Goal: Task Accomplishment & Management: Manage account settings

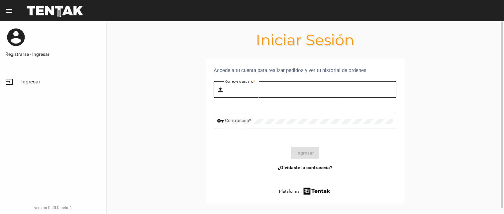
click at [237, 89] on input "Correo-e o usuario *" at bounding box center [309, 90] width 168 height 5
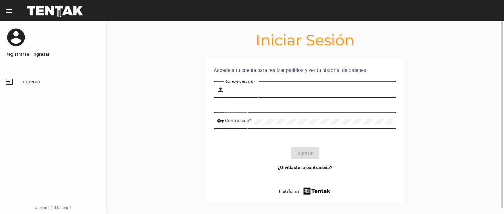
type input "BELEN"
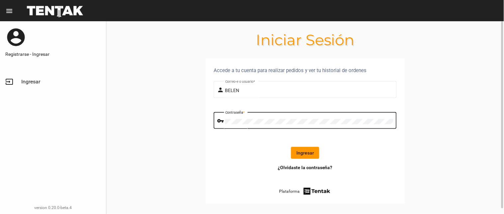
click at [303, 156] on button "Ingresar" at bounding box center [305, 153] width 28 height 12
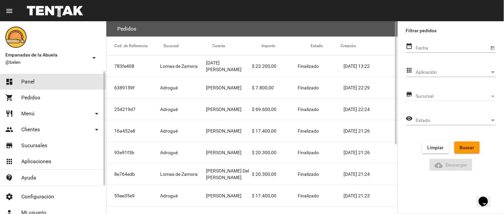
click at [18, 81] on link "dashboard Panel" at bounding box center [53, 82] width 106 height 16
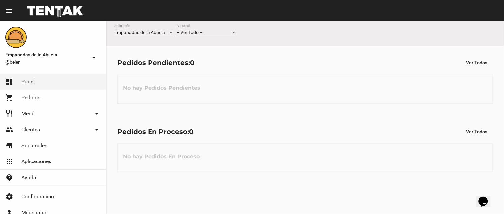
click at [193, 31] on span "-- Ver Todo --" at bounding box center [190, 32] width 26 height 5
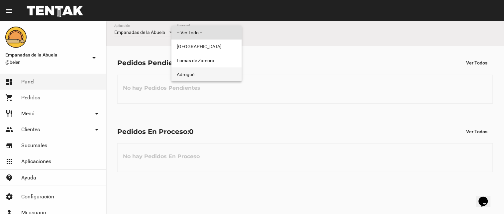
click at [208, 74] on span "Adrogué" at bounding box center [207, 74] width 60 height 14
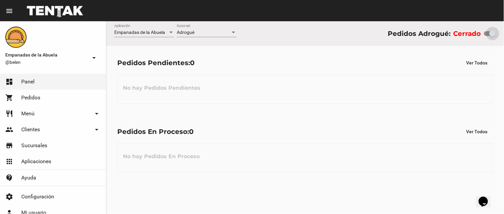
drag, startPoint x: 486, startPoint y: 34, endPoint x: 494, endPoint y: 34, distance: 8.3
click at [494, 34] on div at bounding box center [492, 33] width 7 height 7
checkbox input "true"
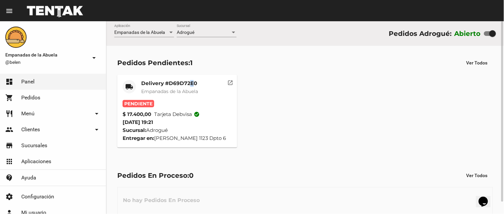
drag, startPoint x: 192, startPoint y: 78, endPoint x: 189, endPoint y: 84, distance: 6.5
click at [189, 84] on mat-card "local_shipping Delivery #D69D72E0 Empanadas de la Abuela Pendiente $ 17.400,00 …" at bounding box center [177, 111] width 120 height 73
click at [187, 85] on mat-card-title "Delivery #D69D72E0" at bounding box center [169, 83] width 57 height 7
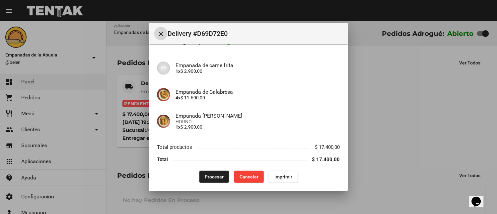
scroll to position [51, 0]
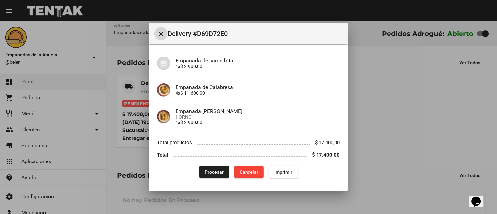
click at [279, 172] on span "Imprimir" at bounding box center [284, 171] width 18 height 5
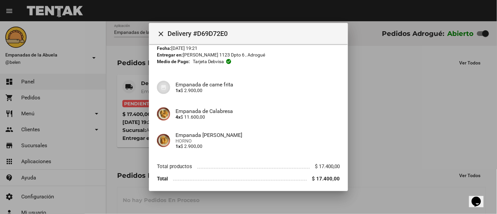
scroll to position [51, 0]
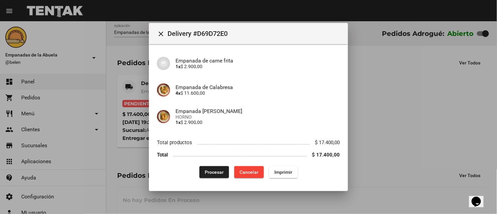
click at [215, 167] on button "Procesar" at bounding box center [215, 172] width 30 height 12
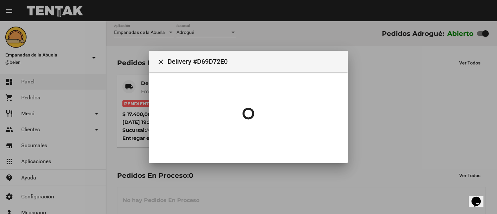
scroll to position [0, 0]
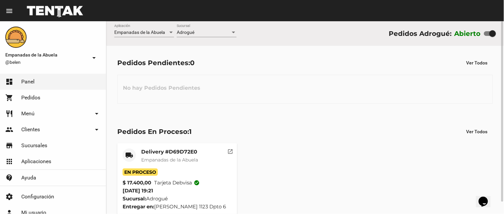
click at [171, 152] on mat-card-title "Delivery #D69D72E0" at bounding box center [169, 151] width 57 height 7
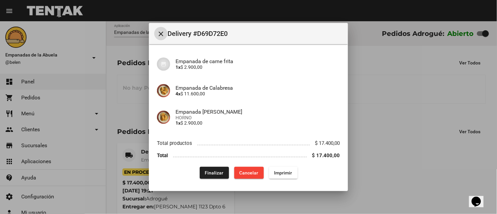
scroll to position [51, 0]
click at [164, 38] on button "close" at bounding box center [160, 33] width 13 height 13
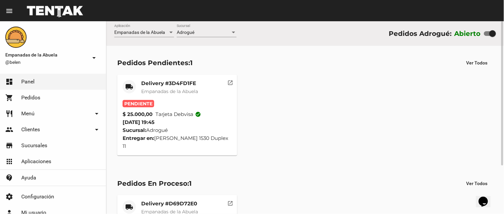
click at [180, 88] on mat-card-subtitle "Empanadas de la Abuela" at bounding box center [169, 91] width 57 height 7
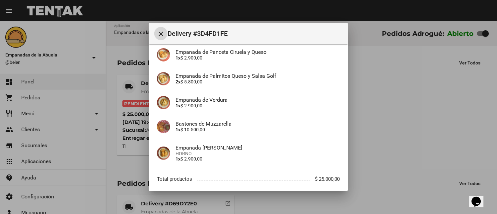
scroll to position [94, 0]
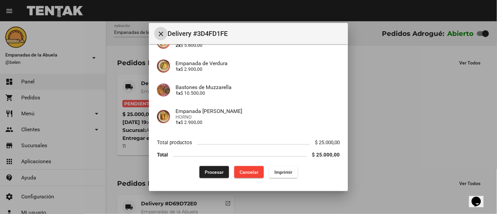
click at [275, 171] on span "Imprimir" at bounding box center [284, 171] width 18 height 5
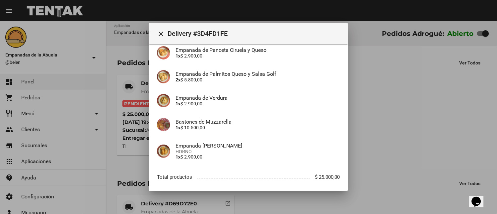
scroll to position [94, 0]
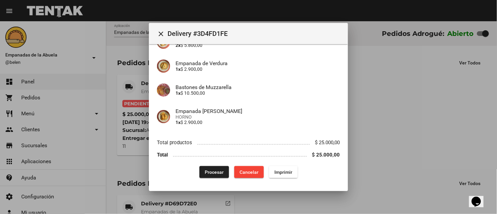
click at [205, 175] on button "Procesar" at bounding box center [215, 172] width 30 height 12
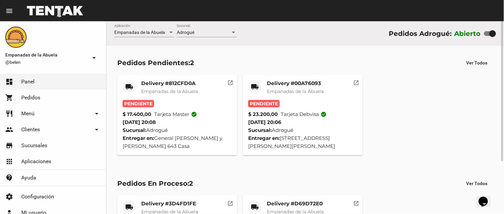
click at [258, 84] on mat-icon "local_shipping" at bounding box center [255, 87] width 8 height 8
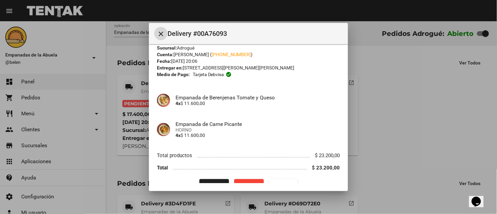
scroll to position [27, 0]
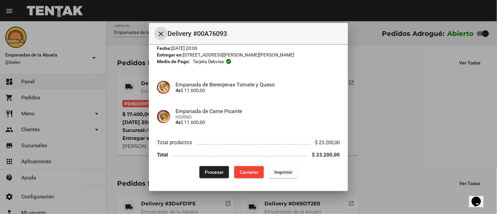
click at [290, 174] on div "Procesar Cancelar Imprimir" at bounding box center [248, 172] width 183 height 12
click at [275, 170] on span "Imprimir" at bounding box center [284, 171] width 18 height 5
click at [217, 170] on span "Procesar" at bounding box center [214, 171] width 19 height 5
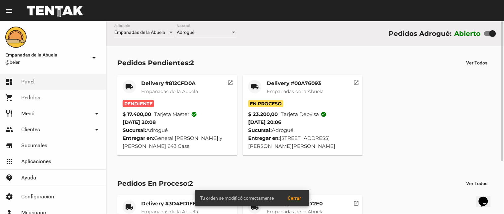
click at [175, 90] on span "Empanadas de la Abuela" at bounding box center [169, 91] width 57 height 6
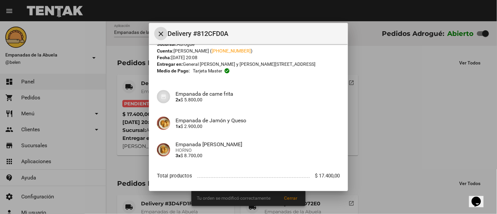
scroll to position [51, 0]
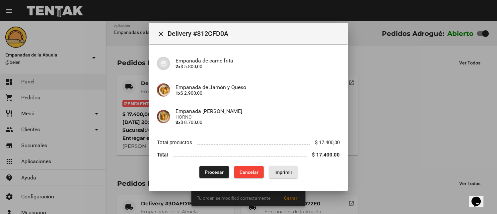
drag, startPoint x: 274, startPoint y: 172, endPoint x: 282, endPoint y: 166, distance: 9.8
click at [275, 172] on span "Imprimir" at bounding box center [284, 171] width 18 height 5
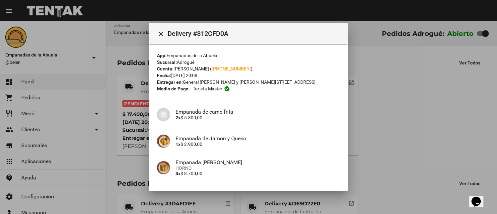
scroll to position [51, 0]
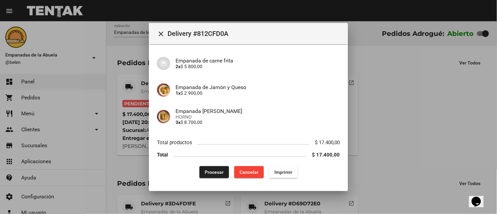
click at [209, 169] on span "Procesar" at bounding box center [214, 171] width 19 height 5
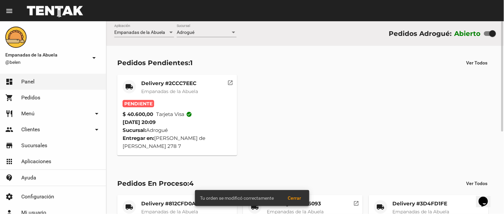
click at [196, 88] on mat-card-subtitle "Empanadas de la Abuela" at bounding box center [169, 91] width 57 height 7
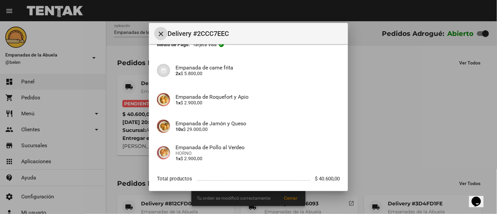
scroll to position [80, 0]
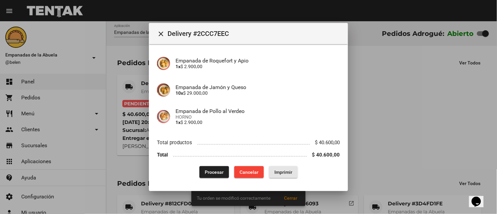
click at [283, 172] on span "Imprimir" at bounding box center [284, 171] width 18 height 5
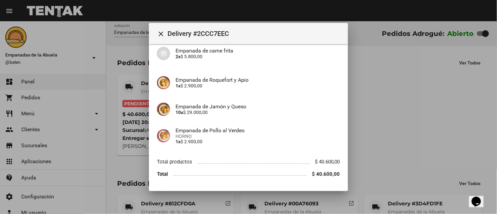
scroll to position [80, 0]
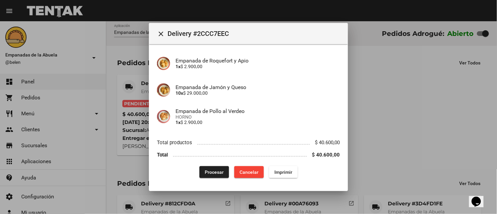
click at [210, 168] on button "Procesar" at bounding box center [215, 172] width 30 height 12
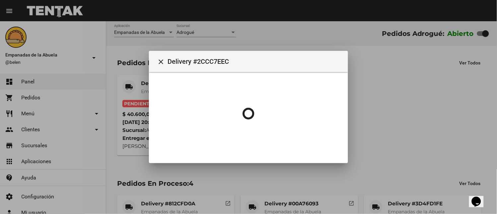
scroll to position [0, 0]
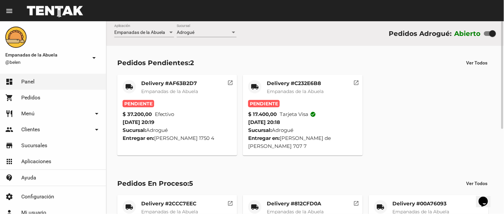
click at [284, 85] on mat-card-title "Delivery #C232E6B8" at bounding box center [295, 83] width 57 height 7
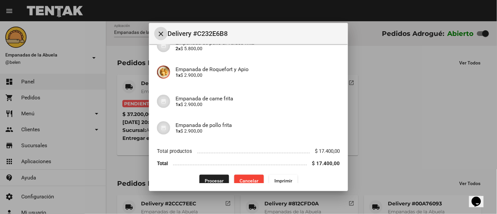
scroll to position [99, 0]
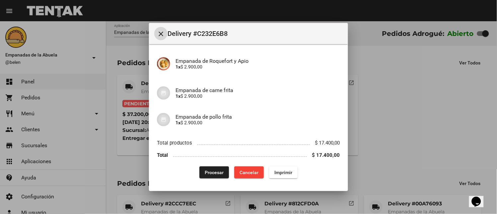
click at [287, 173] on span "Imprimir" at bounding box center [284, 172] width 18 height 5
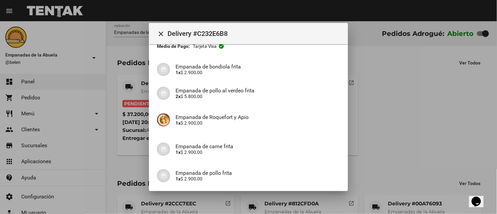
scroll to position [99, 0]
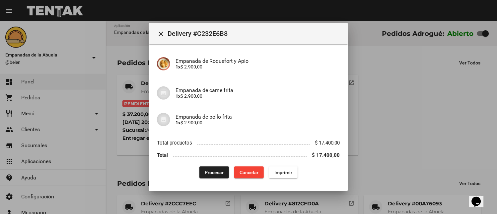
click at [215, 174] on span "Procesar" at bounding box center [214, 172] width 19 height 5
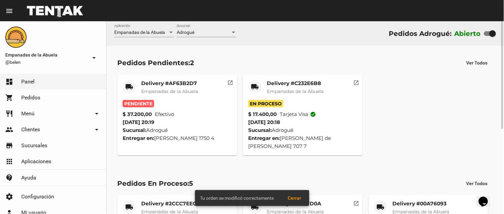
click at [151, 84] on mat-card-title "Delivery #AF63B2D7" at bounding box center [169, 83] width 57 height 7
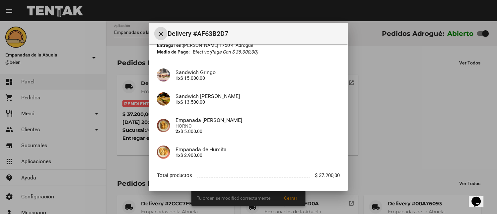
scroll to position [70, 0]
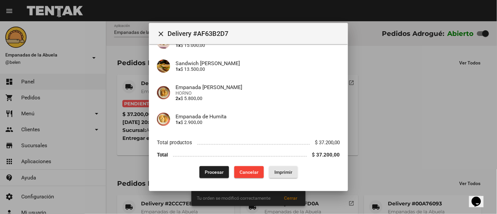
click at [278, 169] on span "Imprimir" at bounding box center [284, 171] width 18 height 5
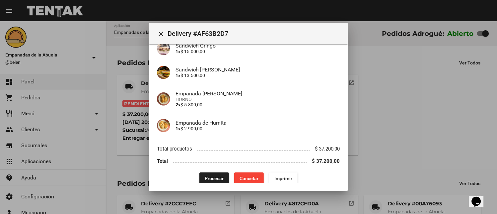
scroll to position [70, 0]
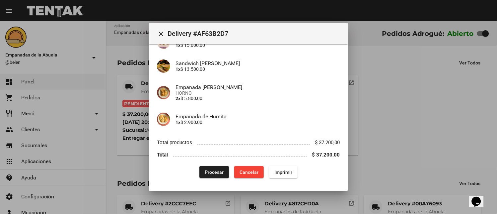
click at [214, 175] on button "Procesar" at bounding box center [215, 172] width 30 height 12
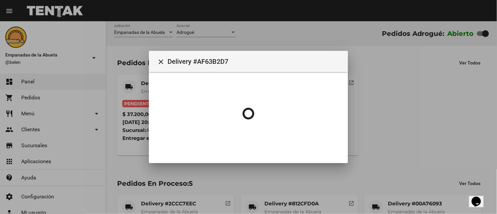
scroll to position [0, 0]
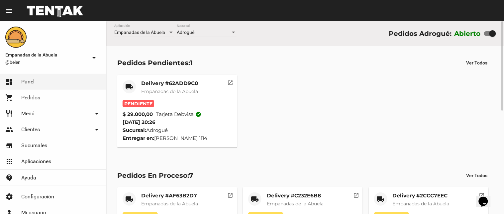
click at [184, 90] on span "Empanadas de la Abuela" at bounding box center [169, 91] width 57 height 6
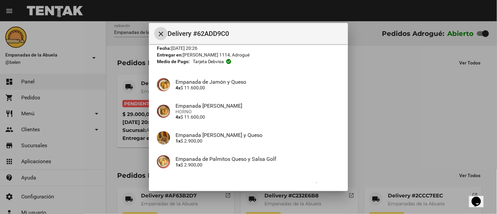
scroll to position [70, 0]
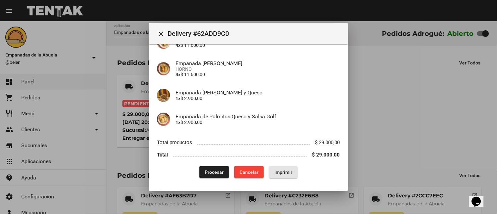
click at [277, 170] on span "Imprimir" at bounding box center [284, 171] width 18 height 5
click at [210, 168] on button "Procesar" at bounding box center [215, 172] width 30 height 12
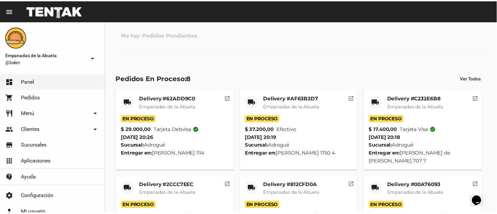
scroll to position [0, 0]
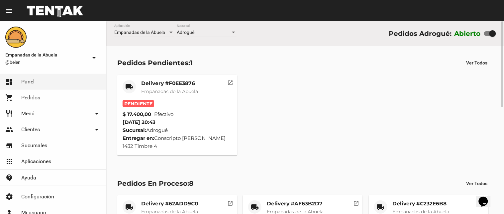
click at [166, 88] on span "Empanadas de la Abuela" at bounding box center [169, 91] width 57 height 6
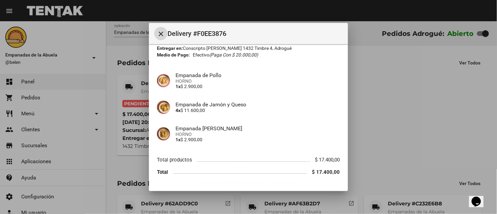
scroll to position [51, 0]
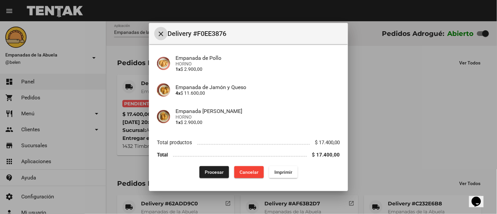
click at [293, 171] on button "Imprimir" at bounding box center [283, 172] width 29 height 12
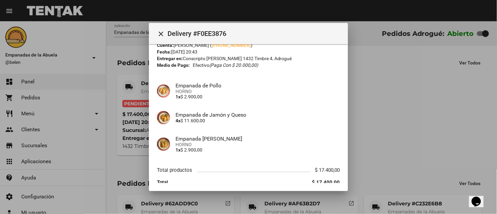
scroll to position [51, 0]
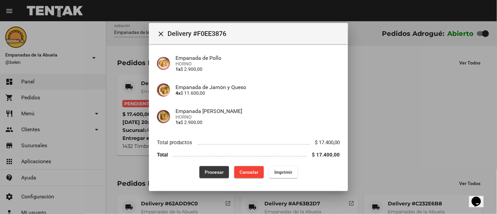
click at [200, 167] on button "Procesar" at bounding box center [215, 172] width 30 height 12
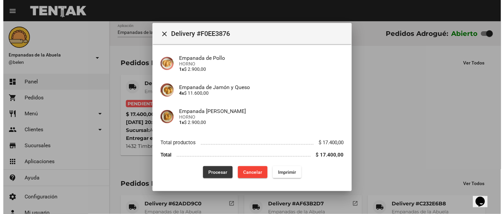
scroll to position [0, 0]
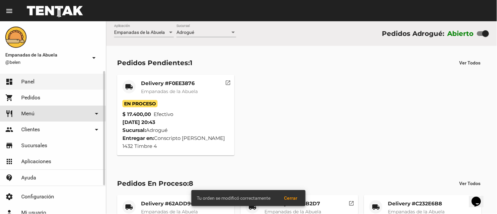
click at [27, 110] on span "Menú" at bounding box center [27, 113] width 13 height 7
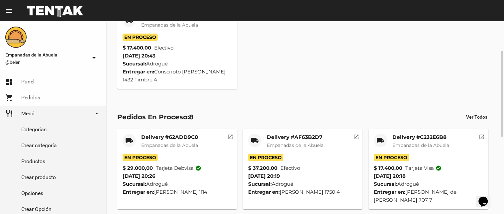
scroll to position [133, 0]
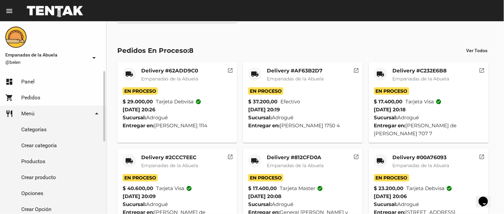
click at [35, 163] on link "Productos" at bounding box center [53, 161] width 106 height 16
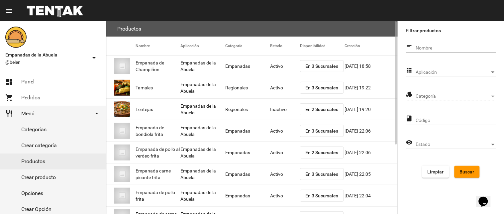
click at [431, 70] on span "Aplicación" at bounding box center [453, 72] width 74 height 5
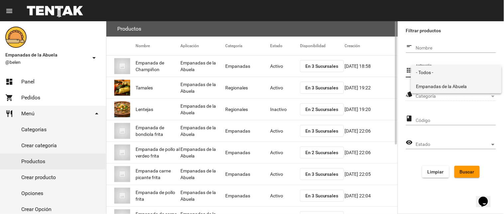
click at [437, 92] on span "Empanadas de la Abuela" at bounding box center [456, 86] width 80 height 14
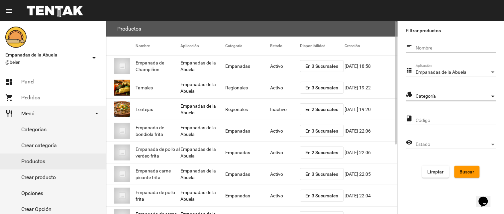
click at [434, 94] on span "Categoría" at bounding box center [453, 96] width 74 height 5
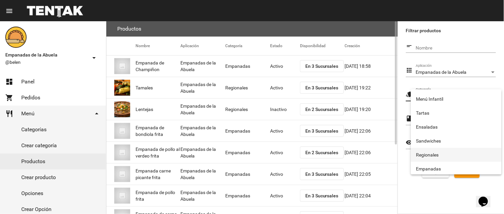
scroll to position [110, 0]
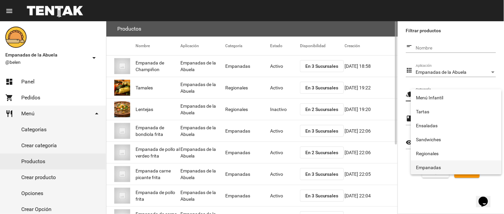
click at [433, 164] on span "Empanadas" at bounding box center [456, 167] width 80 height 14
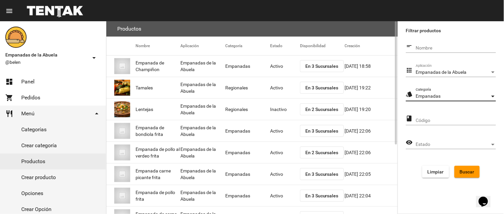
click at [467, 173] on span "Buscar" at bounding box center [467, 171] width 15 height 5
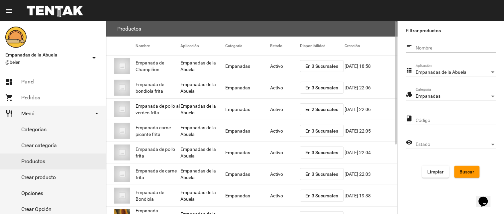
scroll to position [108, 0]
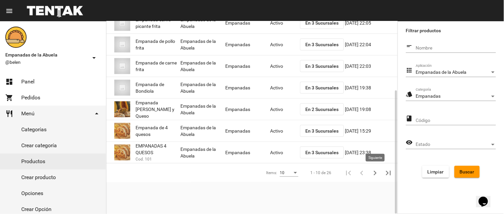
click at [374, 172] on icon "Siguiente" at bounding box center [374, 172] width 9 height 9
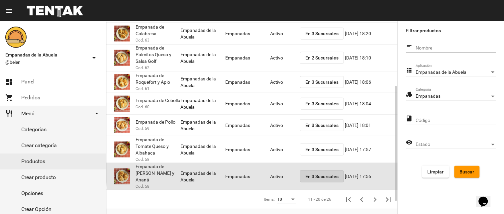
click at [321, 174] on span "En 3 Sucursales" at bounding box center [321, 176] width 33 height 5
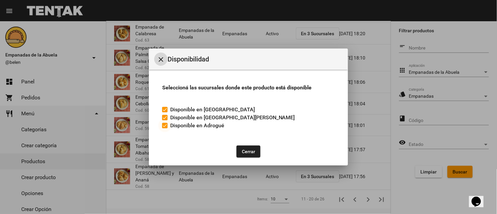
click at [166, 123] on div at bounding box center [164, 125] width 5 height 5
click at [165, 128] on input "Disponible en Adrogué" at bounding box center [165, 128] width 0 height 0
checkbox input "false"
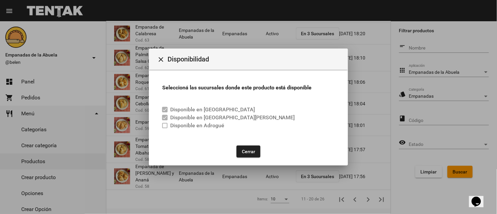
click at [241, 151] on button "Cerrar" at bounding box center [249, 151] width 24 height 12
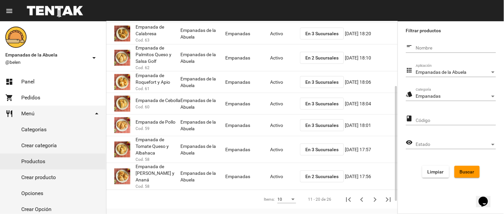
click at [282, 175] on mat-cell "Activo" at bounding box center [285, 176] width 30 height 21
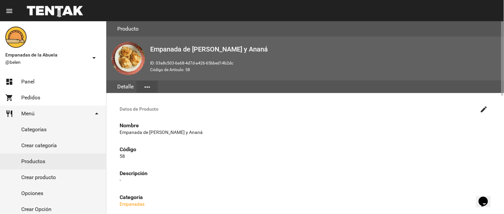
click at [482, 108] on mat-icon "create" at bounding box center [484, 109] width 8 height 8
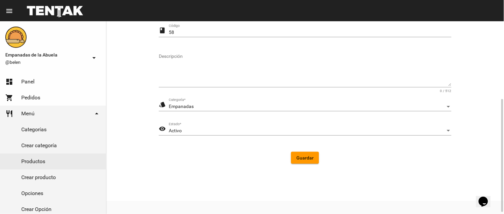
scroll to position [135, 0]
click at [211, 124] on div "Activo Estado *" at bounding box center [310, 126] width 283 height 13
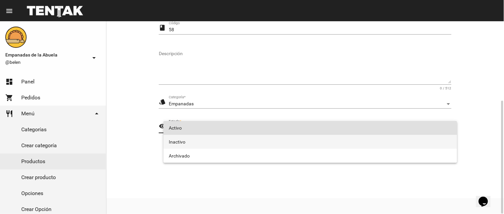
drag, startPoint x: 204, startPoint y: 142, endPoint x: 298, endPoint y: 161, distance: 95.5
click at [207, 142] on span "Inactivo" at bounding box center [310, 142] width 283 height 14
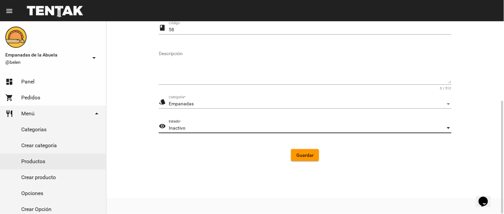
click at [303, 157] on span "Guardar" at bounding box center [304, 154] width 17 height 5
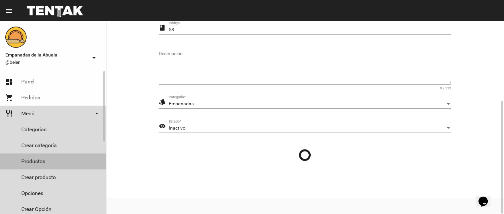
click at [32, 158] on link "Productos" at bounding box center [53, 161] width 106 height 16
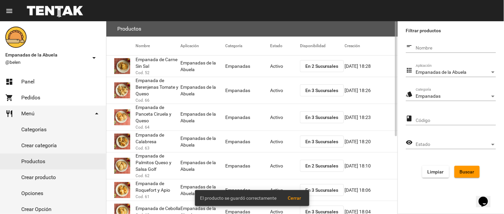
click at [318, 65] on span "En 2 Sucursales" at bounding box center [321, 65] width 33 height 5
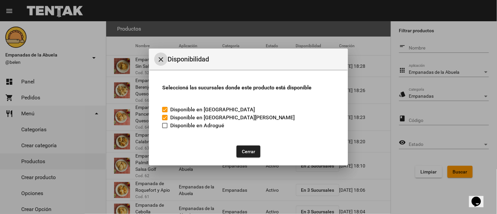
click at [171, 125] on span "Disponible en Adrogué" at bounding box center [197, 126] width 54 height 8
click at [165, 128] on input "Disponible en Adrogué" at bounding box center [165, 128] width 0 height 0
checkbox input "true"
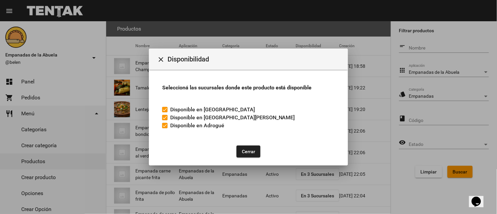
drag, startPoint x: 242, startPoint y: 147, endPoint x: 247, endPoint y: 145, distance: 4.8
click at [242, 147] on button "Cerrar" at bounding box center [249, 151] width 24 height 12
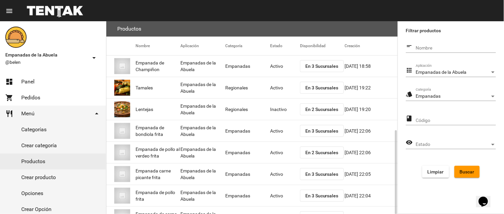
scroll to position [66, 0]
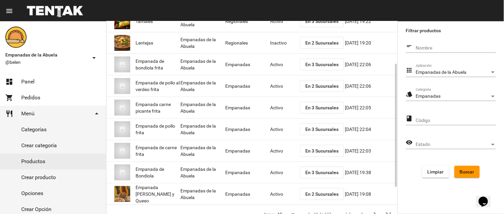
click at [325, 87] on span "En 2 Sucursales" at bounding box center [321, 85] width 33 height 5
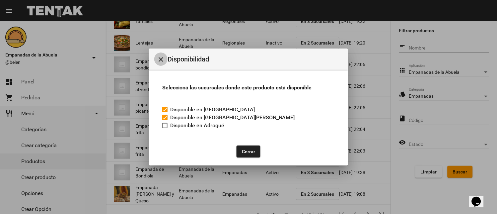
click at [162, 62] on mat-icon "close" at bounding box center [161, 59] width 8 height 8
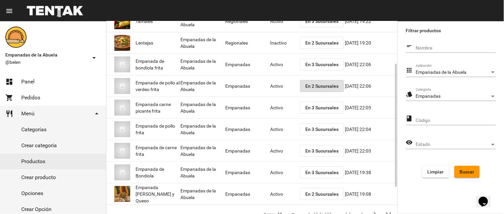
scroll to position [108, 0]
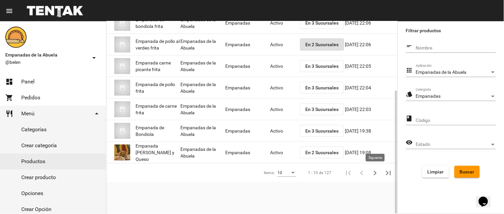
click at [372, 176] on icon "Siguiente" at bounding box center [374, 172] width 9 height 9
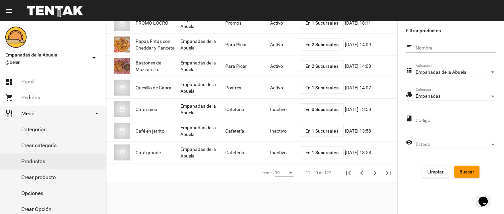
click at [467, 171] on span "Buscar" at bounding box center [467, 171] width 15 height 5
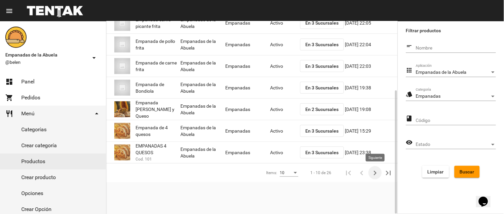
click at [375, 176] on icon "Siguiente" at bounding box center [374, 172] width 9 height 9
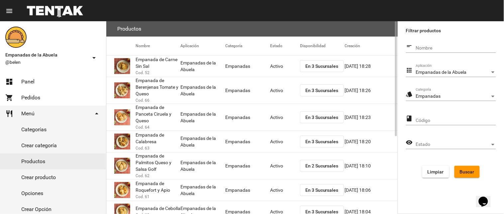
scroll to position [129, 0]
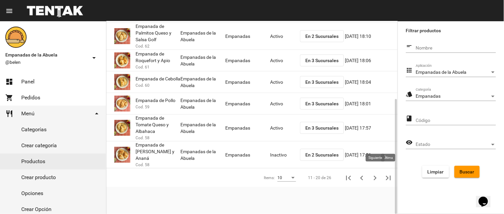
click at [370, 173] on icon "Siguiente" at bounding box center [374, 177] width 9 height 9
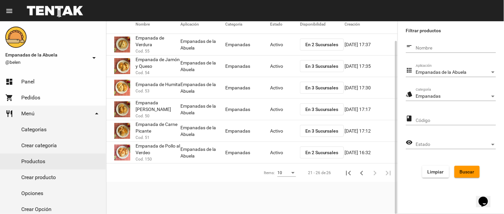
scroll to position [0, 0]
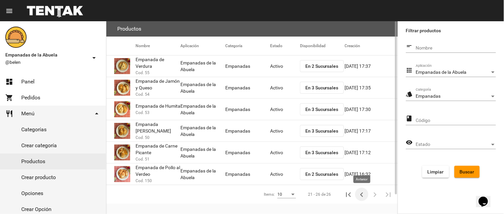
click at [356, 194] on button "Anterior" at bounding box center [361, 194] width 13 height 13
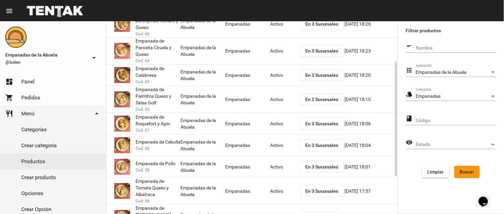
scroll to position [129, 0]
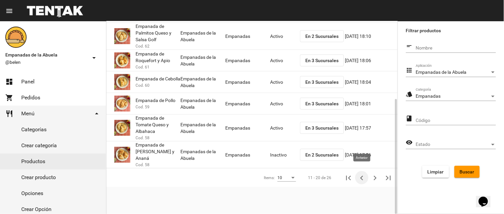
click at [364, 173] on icon "Anterior" at bounding box center [361, 177] width 9 height 9
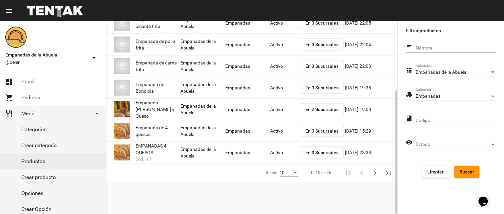
scroll to position [42, 0]
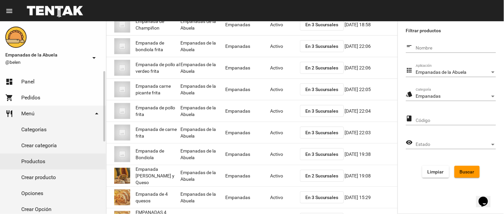
click at [20, 87] on link "dashboard Panel" at bounding box center [53, 82] width 106 height 16
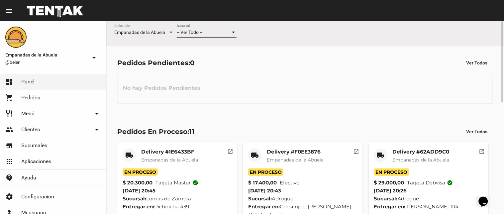
click at [201, 32] on span "-- Ver Todo --" at bounding box center [190, 32] width 26 height 5
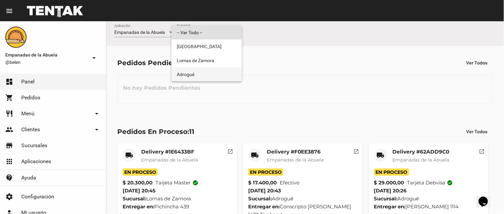
click at [194, 75] on span "Adrogué" at bounding box center [207, 74] width 60 height 14
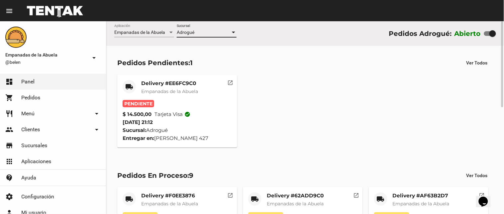
click at [181, 84] on mat-card-title "Delivery #EE6FC9C0" at bounding box center [169, 83] width 57 height 7
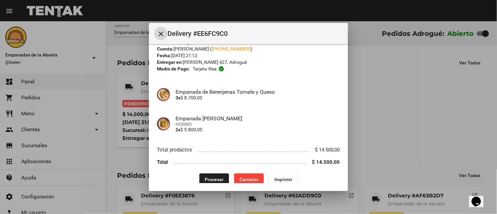
scroll to position [27, 0]
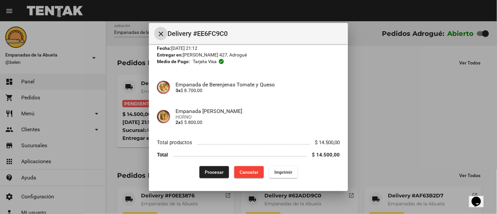
click at [282, 171] on span "Imprimir" at bounding box center [284, 171] width 18 height 5
drag, startPoint x: 208, startPoint y: 167, endPoint x: 183, endPoint y: 211, distance: 50.5
click at [208, 167] on button "Procesar" at bounding box center [215, 172] width 30 height 12
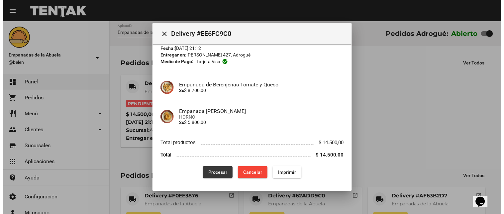
scroll to position [0, 0]
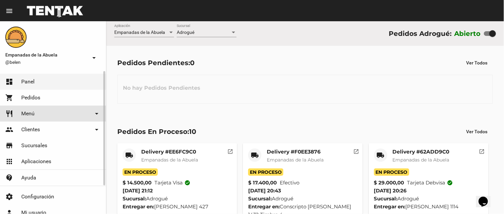
click at [35, 115] on link "restaurant Menú arrow_drop_down" at bounding box center [53, 114] width 106 height 16
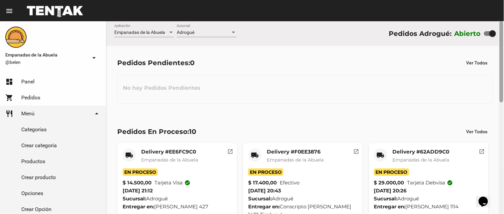
drag, startPoint x: 52, startPoint y: 157, endPoint x: 503, endPoint y: 201, distance: 453.0
click at [52, 157] on link "Productos" at bounding box center [53, 161] width 106 height 16
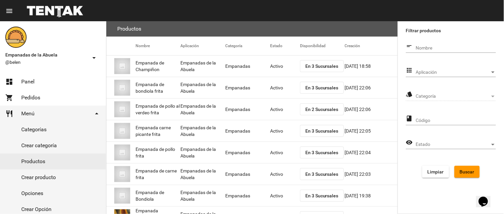
click at [448, 64] on div "Aplicación Aplicación" at bounding box center [456, 70] width 80 height 13
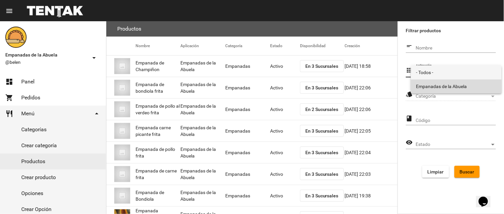
drag, startPoint x: 446, startPoint y: 84, endPoint x: 439, endPoint y: 95, distance: 13.7
click at [446, 85] on span "Empanadas de la Abuela" at bounding box center [456, 86] width 80 height 14
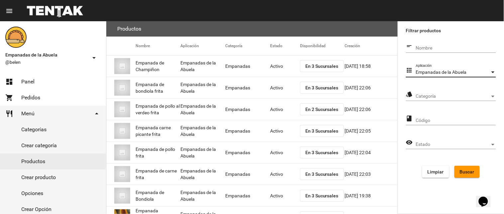
click at [437, 98] on span "Categoría" at bounding box center [453, 96] width 74 height 5
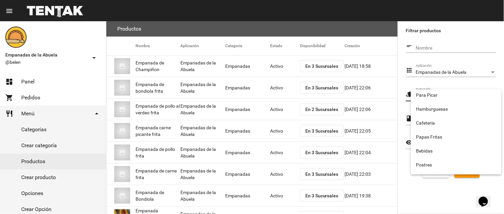
scroll to position [110, 0]
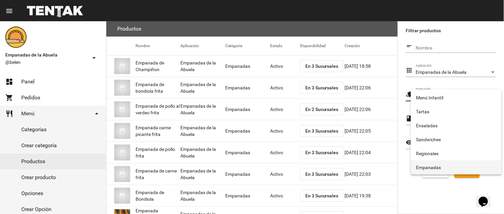
click at [452, 169] on span "Empanadas" at bounding box center [456, 167] width 80 height 14
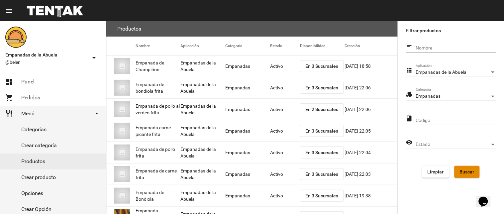
click at [463, 170] on span "Buscar" at bounding box center [467, 171] width 15 height 5
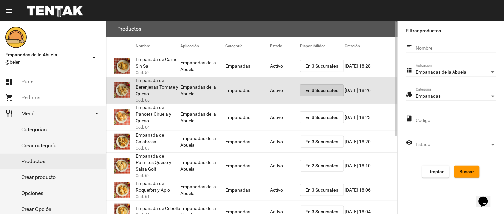
click at [307, 88] on span "En 3 Sucursales" at bounding box center [321, 90] width 33 height 5
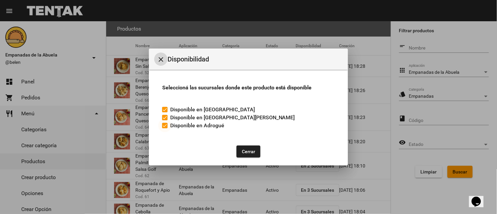
click at [165, 124] on div at bounding box center [164, 125] width 5 height 5
click at [165, 128] on input "Disponible en Adrogué" at bounding box center [165, 128] width 0 height 0
checkbox input "false"
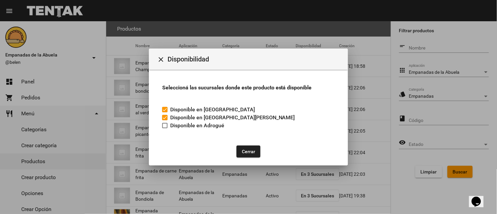
drag, startPoint x: 252, startPoint y: 153, endPoint x: 260, endPoint y: 133, distance: 21.8
click at [252, 153] on button "Cerrar" at bounding box center [249, 151] width 24 height 12
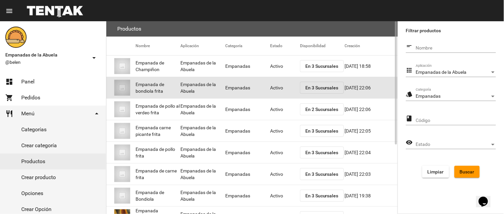
click at [277, 87] on mat-cell "Activo" at bounding box center [285, 87] width 30 height 21
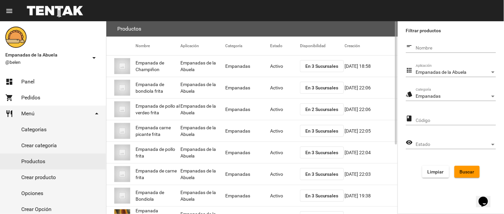
click at [460, 171] on span "Buscar" at bounding box center [467, 171] width 15 height 5
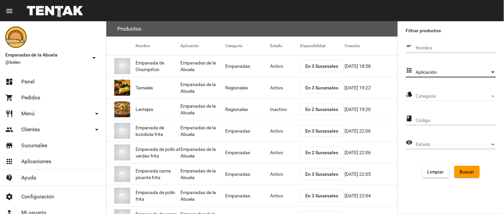
click at [427, 71] on span "Aplicación" at bounding box center [453, 72] width 74 height 5
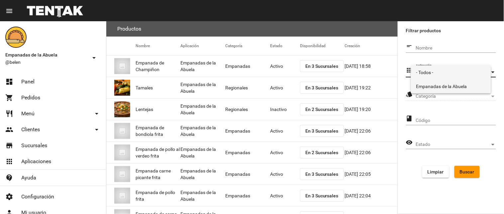
click at [434, 92] on span "Empanadas de la Abuela" at bounding box center [450, 86] width 69 height 14
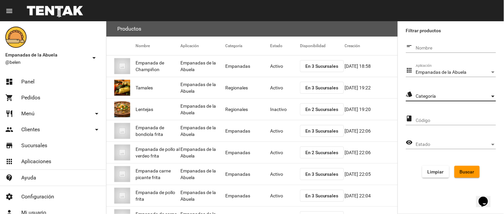
click at [431, 95] on span "Categoría" at bounding box center [453, 96] width 74 height 5
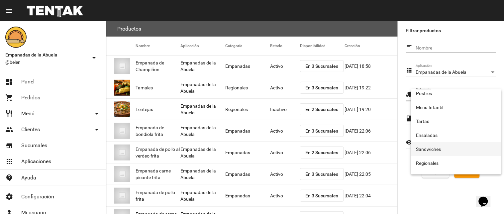
scroll to position [110, 0]
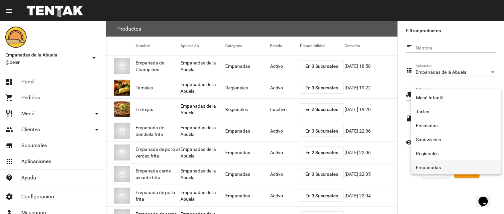
click at [443, 164] on span "Empanadas" at bounding box center [456, 167] width 80 height 14
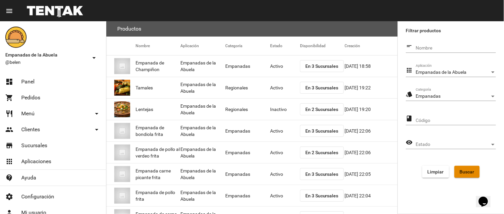
click at [467, 169] on span "Buscar" at bounding box center [467, 171] width 15 height 5
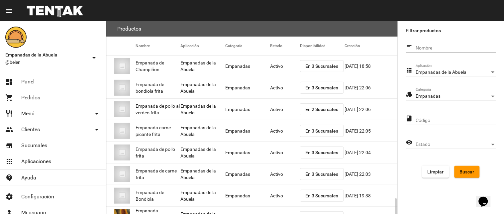
scroll to position [108, 0]
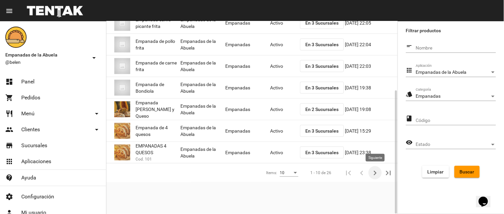
click at [380, 170] on icon "Siguiente" at bounding box center [374, 172] width 9 height 9
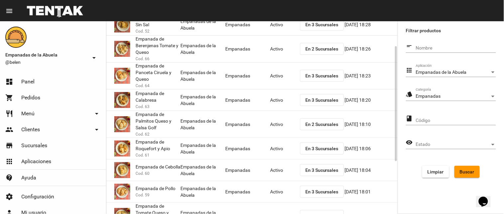
scroll to position [0, 0]
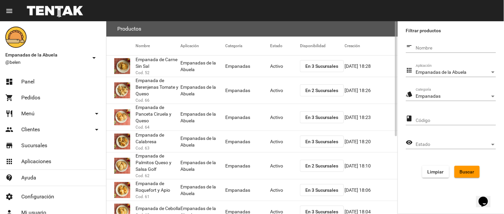
click at [319, 88] on span "En 2 Sucursales" at bounding box center [321, 90] width 33 height 5
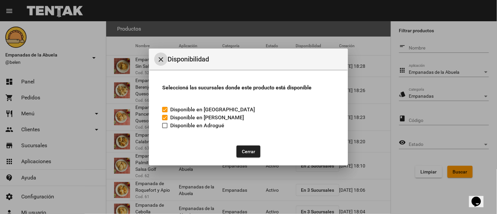
click at [246, 151] on button "Cerrar" at bounding box center [249, 151] width 24 height 12
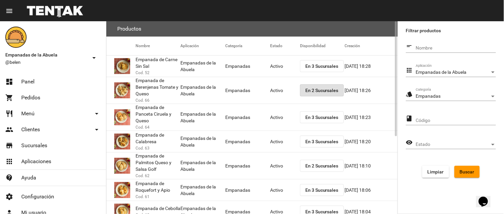
click at [273, 84] on mat-cell "Activo" at bounding box center [285, 90] width 30 height 21
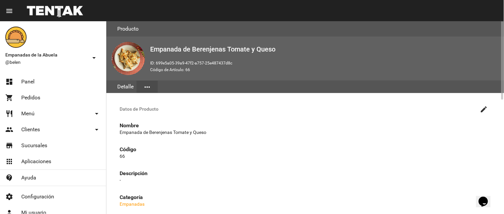
click at [482, 112] on mat-icon "create" at bounding box center [484, 109] width 8 height 8
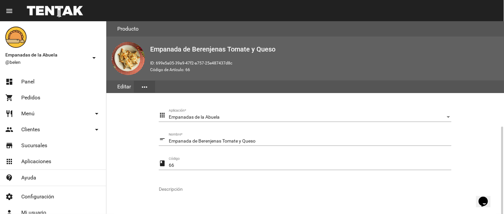
scroll to position [135, 0]
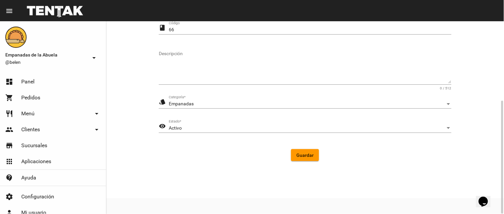
click at [208, 129] on div "Activo" at bounding box center [307, 128] width 277 height 5
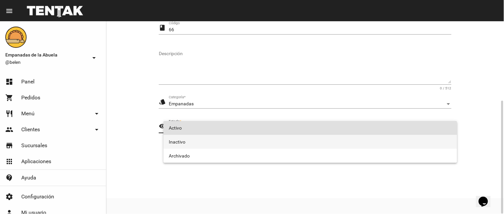
click at [203, 141] on span "Inactivo" at bounding box center [310, 142] width 283 height 14
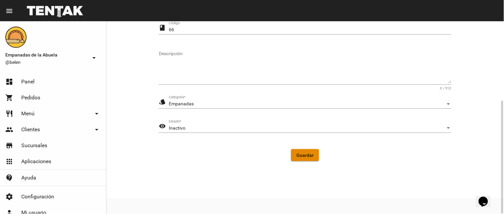
click at [307, 158] on button "Guardar" at bounding box center [305, 155] width 28 height 12
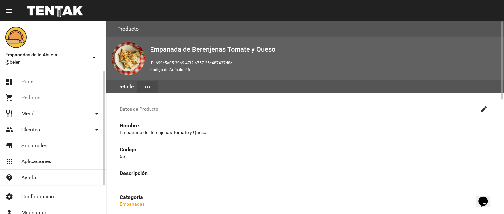
click at [34, 116] on link "restaurant Menú arrow_drop_down" at bounding box center [53, 114] width 106 height 16
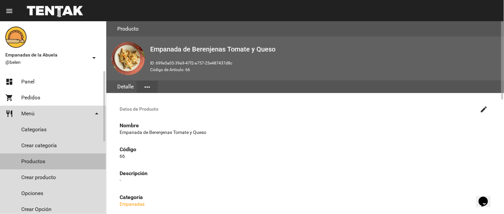
click at [58, 161] on link "Productos" at bounding box center [53, 161] width 106 height 16
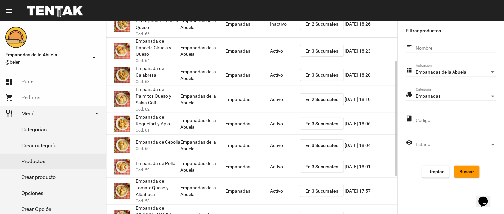
scroll to position [129, 0]
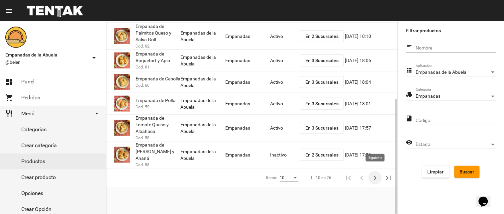
click at [378, 173] on icon "Siguiente" at bounding box center [374, 177] width 9 height 9
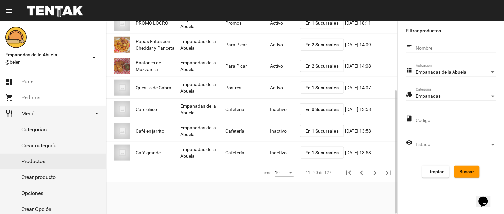
scroll to position [0, 0]
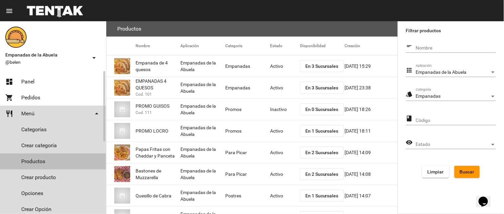
click at [41, 157] on link "Productos" at bounding box center [53, 161] width 106 height 16
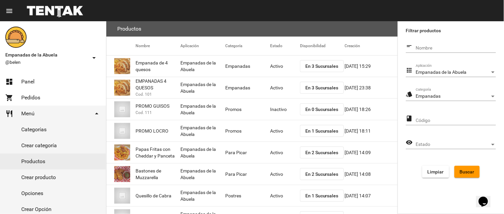
click at [426, 92] on div "Empanadas Categoría" at bounding box center [456, 94] width 80 height 13
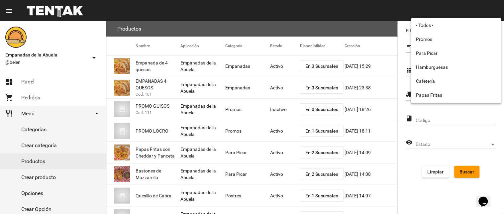
scroll to position [110, 0]
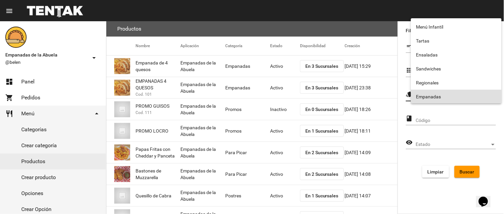
click at [467, 168] on div at bounding box center [252, 107] width 504 height 214
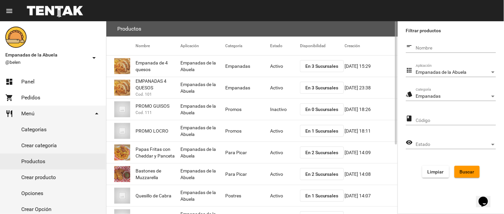
scroll to position [108, 0]
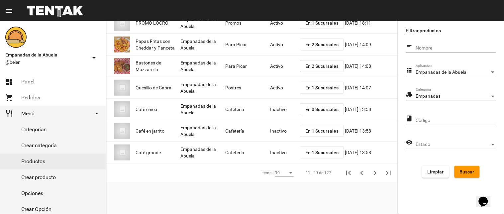
click at [465, 171] on span "Buscar" at bounding box center [467, 171] width 15 height 5
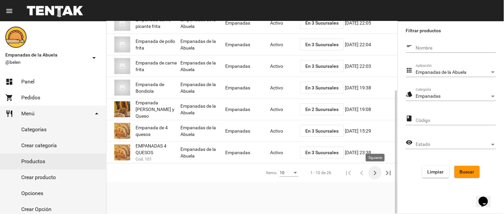
click at [373, 174] on icon "Siguiente" at bounding box center [374, 172] width 9 height 9
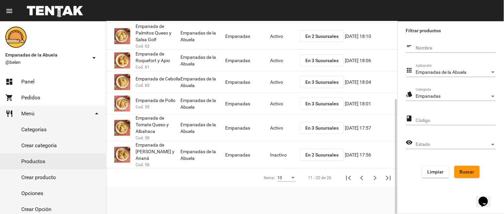
scroll to position [0, 0]
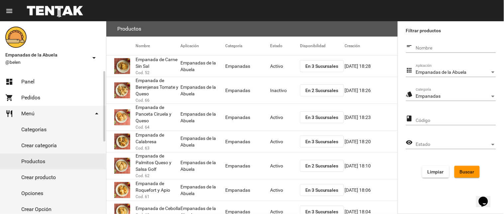
drag, startPoint x: 27, startPoint y: 88, endPoint x: 48, endPoint y: 84, distance: 22.3
click at [27, 88] on link "dashboard Panel" at bounding box center [53, 82] width 106 height 16
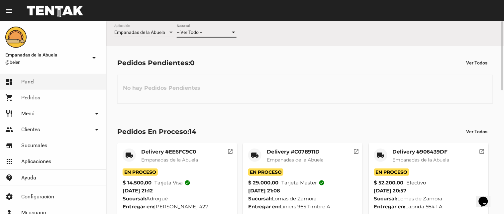
click at [220, 34] on div "-- Ver Todo --" at bounding box center [204, 32] width 54 height 5
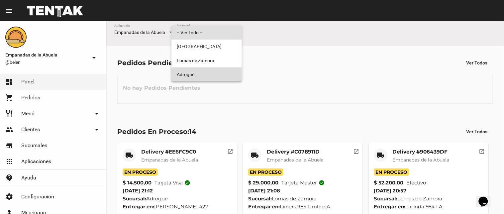
click at [203, 74] on span "Adrogué" at bounding box center [207, 74] width 60 height 14
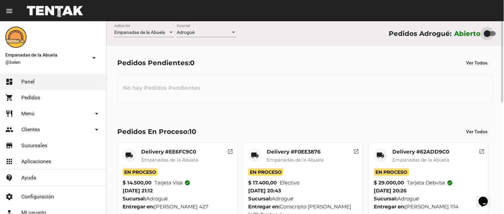
drag, startPoint x: 490, startPoint y: 31, endPoint x: 285, endPoint y: 157, distance: 240.4
click at [480, 34] on div "Abierto" at bounding box center [475, 33] width 42 height 11
checkbox input "false"
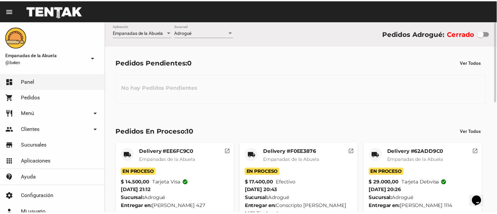
scroll to position [264, 0]
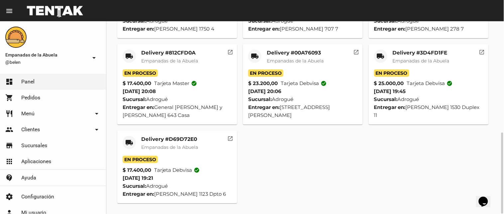
click at [129, 136] on div "local_shipping" at bounding box center [129, 142] width 13 height 13
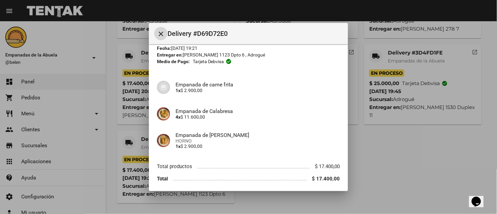
scroll to position [51, 0]
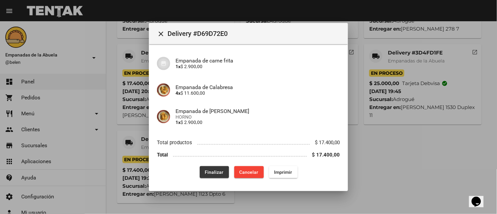
click at [217, 170] on span "Finalizar" at bounding box center [214, 171] width 19 height 5
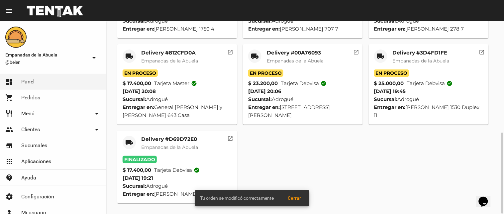
click at [377, 56] on mat-icon "local_shipping" at bounding box center [381, 56] width 8 height 8
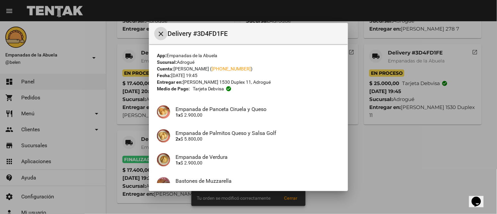
scroll to position [94, 0]
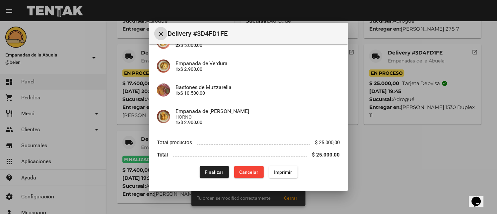
click at [217, 175] on button "Finalizar" at bounding box center [214, 172] width 29 height 12
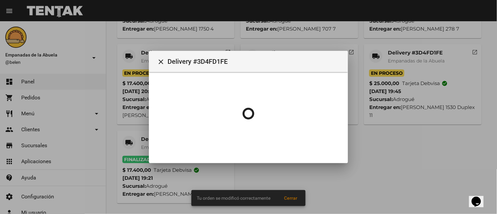
scroll to position [0, 0]
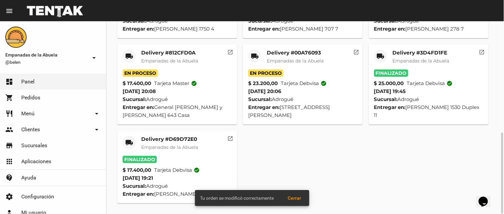
click at [250, 56] on div "local_shipping" at bounding box center [254, 55] width 13 height 13
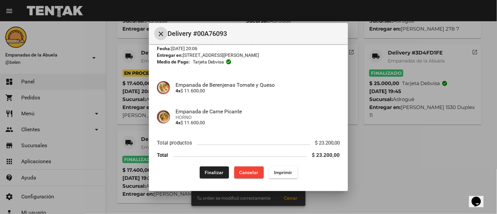
scroll to position [27, 0]
click at [210, 177] on button "Finalizar" at bounding box center [214, 172] width 29 height 12
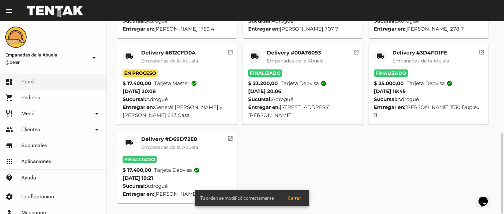
click at [124, 51] on div "local_shipping" at bounding box center [129, 55] width 13 height 13
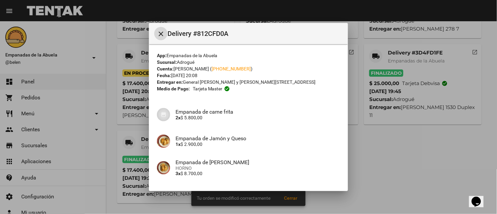
scroll to position [51, 0]
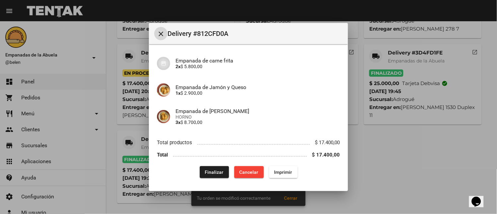
click at [215, 171] on span "Finalizar" at bounding box center [214, 171] width 19 height 5
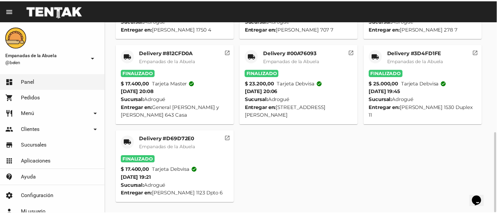
scroll to position [131, 0]
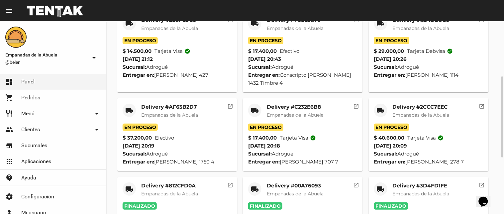
click at [379, 108] on mat-icon "local_shipping" at bounding box center [381, 110] width 8 height 8
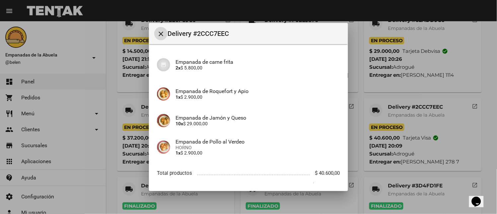
scroll to position [80, 0]
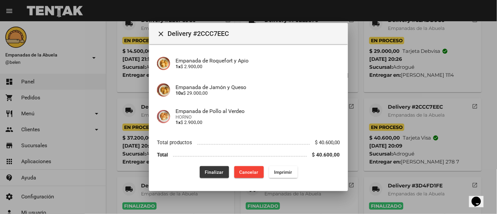
click at [206, 169] on span "Finalizar" at bounding box center [214, 171] width 19 height 5
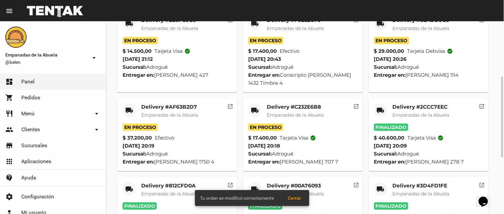
click at [255, 114] on div "local_shipping" at bounding box center [254, 110] width 13 height 13
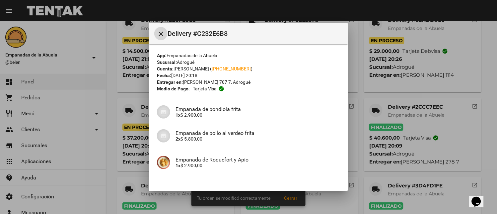
scroll to position [99, 0]
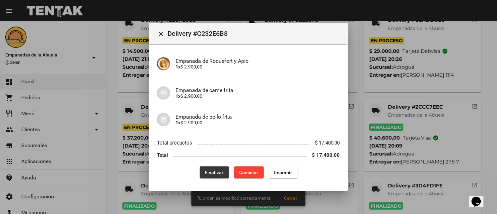
drag, startPoint x: 205, startPoint y: 172, endPoint x: 150, endPoint y: 146, distance: 60.6
click at [205, 171] on span "Finalizar" at bounding box center [214, 172] width 19 height 5
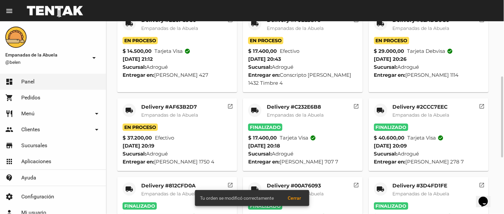
click at [128, 109] on mat-icon "local_shipping" at bounding box center [129, 110] width 8 height 8
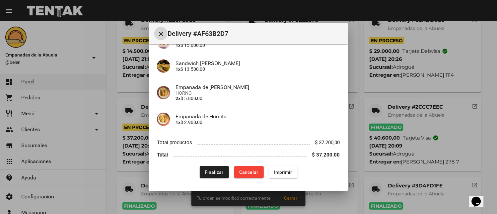
scroll to position [100, 0]
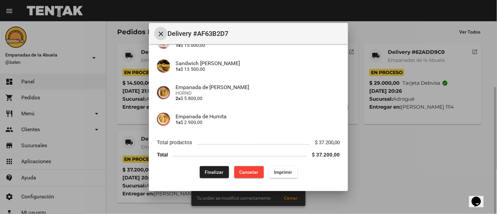
click at [213, 169] on span "Finalizar" at bounding box center [214, 171] width 19 height 5
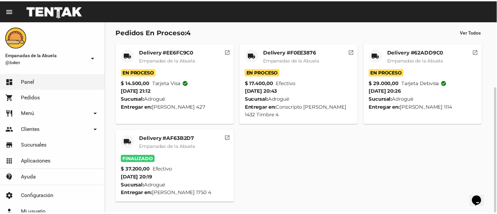
scroll to position [21, 0]
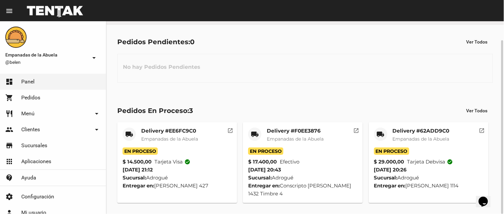
click at [378, 133] on mat-icon "local_shipping" at bounding box center [381, 134] width 8 height 8
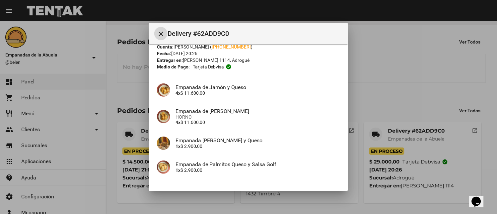
scroll to position [70, 0]
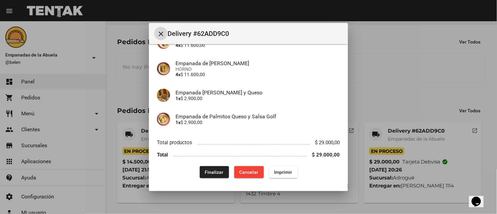
click at [210, 175] on button "Finalizar" at bounding box center [214, 172] width 29 height 12
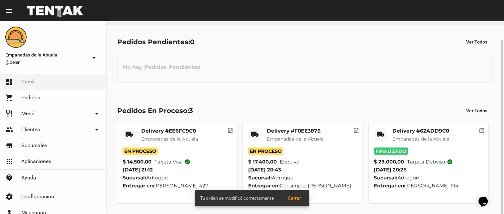
click at [251, 136] on mat-icon "local_shipping" at bounding box center [255, 134] width 8 height 8
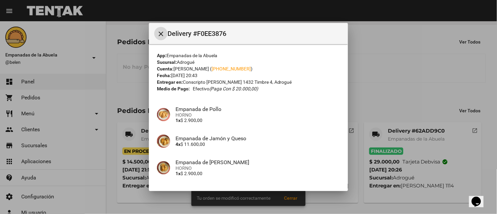
scroll to position [51, 0]
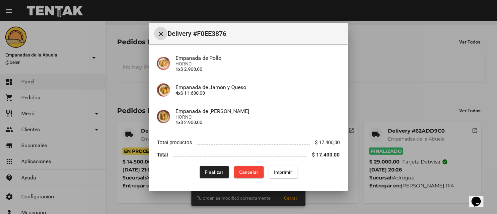
click at [207, 174] on button "Finalizar" at bounding box center [214, 172] width 29 height 12
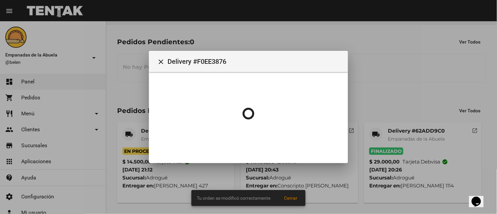
scroll to position [0, 0]
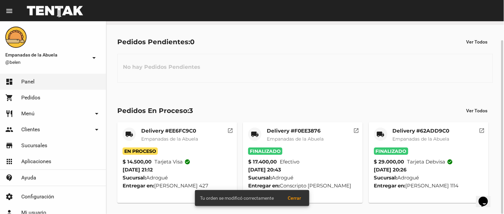
click at [131, 132] on mat-icon "local_shipping" at bounding box center [129, 134] width 8 height 8
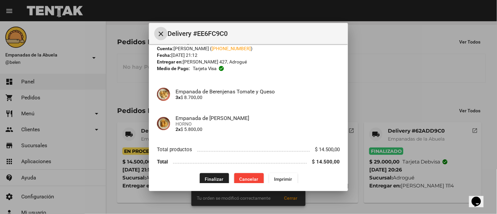
scroll to position [27, 0]
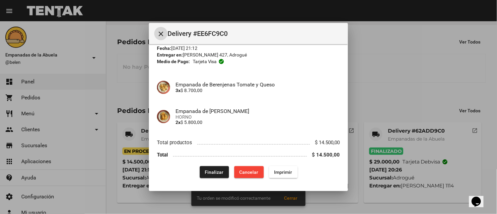
click at [212, 176] on button "Finalizar" at bounding box center [214, 172] width 29 height 12
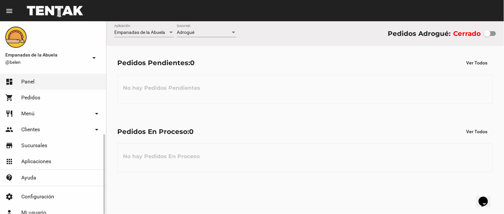
scroll to position [35, 0]
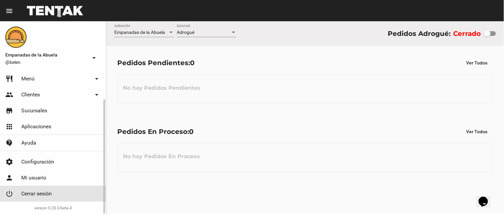
drag, startPoint x: 42, startPoint y: 194, endPoint x: 503, endPoint y: 9, distance: 496.8
click at [44, 193] on span "Cerrar sesión" at bounding box center [36, 193] width 31 height 7
